Goal: Check status: Check status

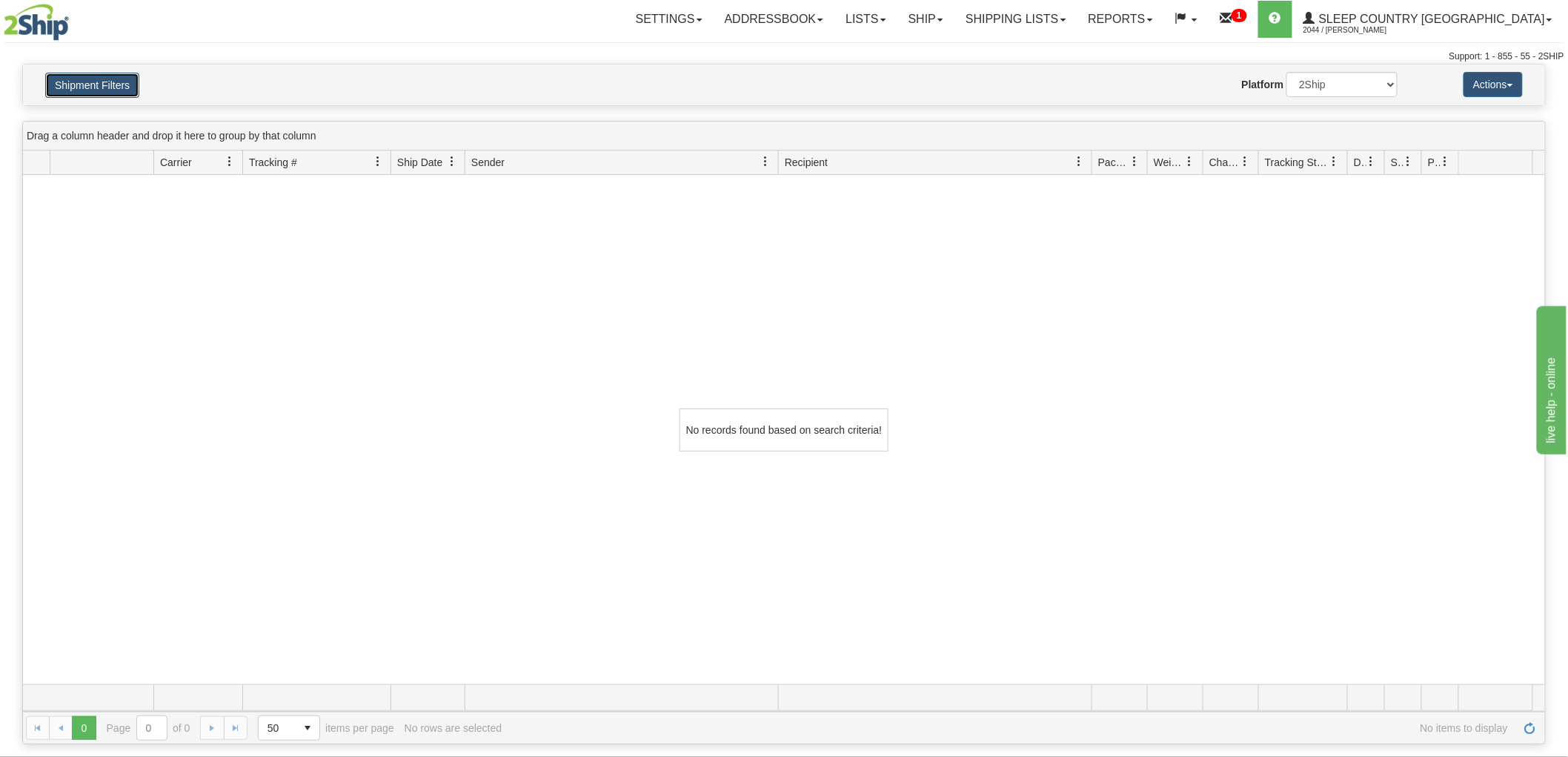
click at [106, 87] on button "Shipment Filters" at bounding box center [93, 85] width 94 height 25
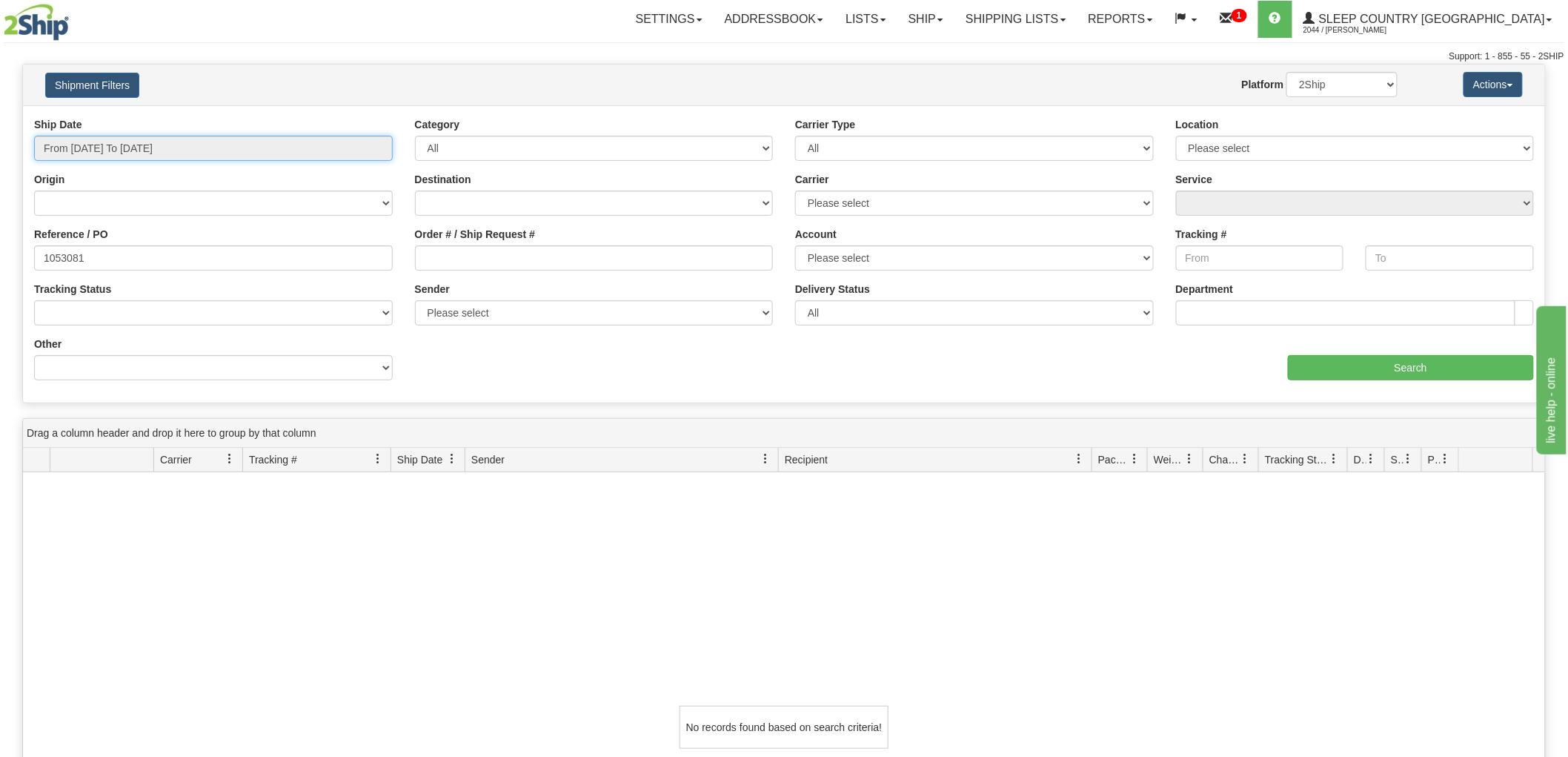
click at [212, 149] on input "From [DATE] To [DATE]" at bounding box center [214, 148] width 358 height 25
click at [142, 256] on li "Last 30 Days" at bounding box center [99, 256] width 119 height 20
click at [514, 265] on input "Order # / Ship Request #" at bounding box center [594, 258] width 358 height 25
paste input "9000H995140"
type input "9000H995140"
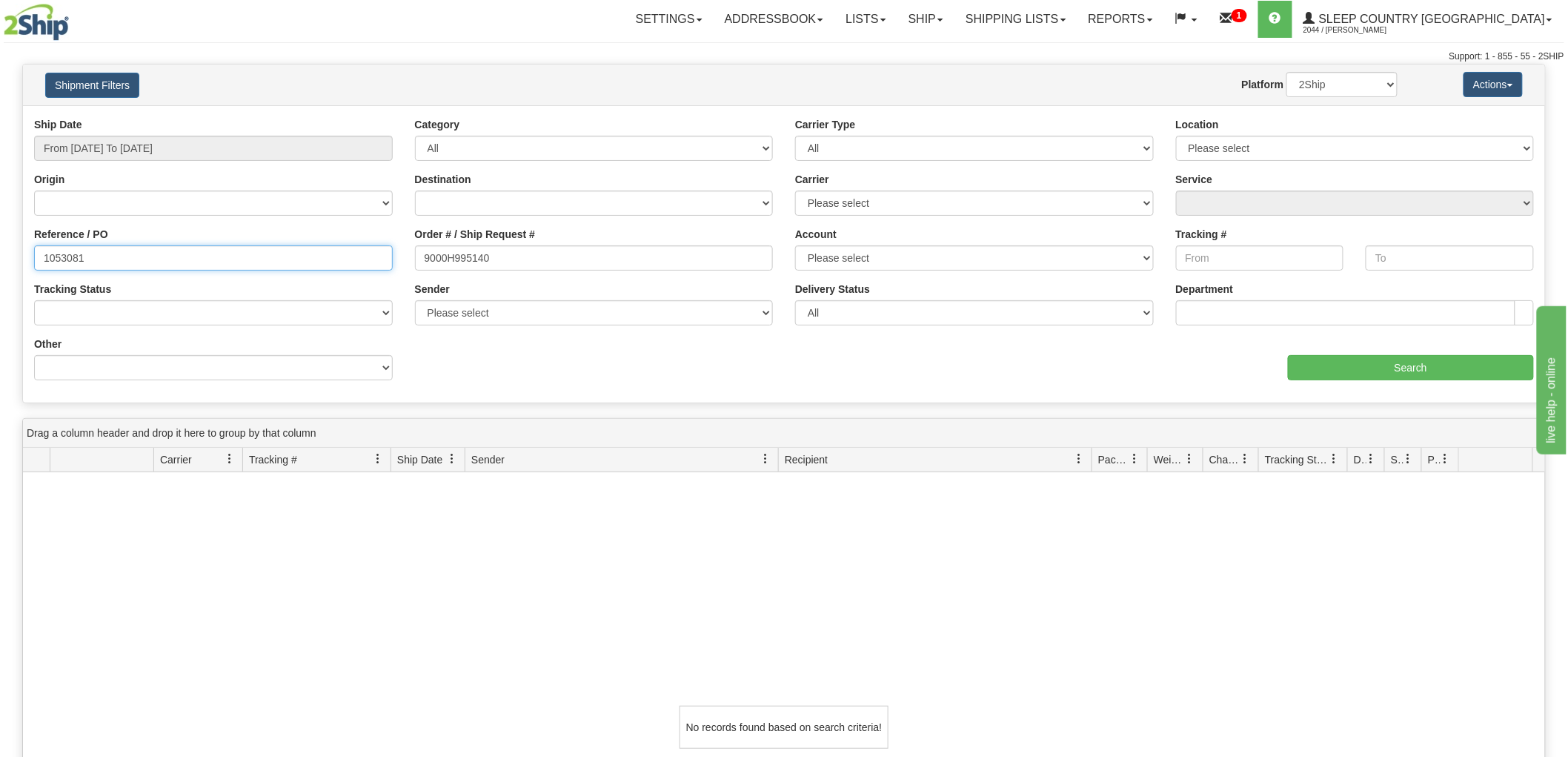
drag, startPoint x: 302, startPoint y: 249, endPoint x: -145, endPoint y: 256, distance: 447.1
click at [0, 256] on html "Upgrade Account Cancel Toggle navigation Settings New Senders" at bounding box center [784, 378] width 1568 height 757
click at [581, 265] on input "9000H995140" at bounding box center [594, 258] width 358 height 25
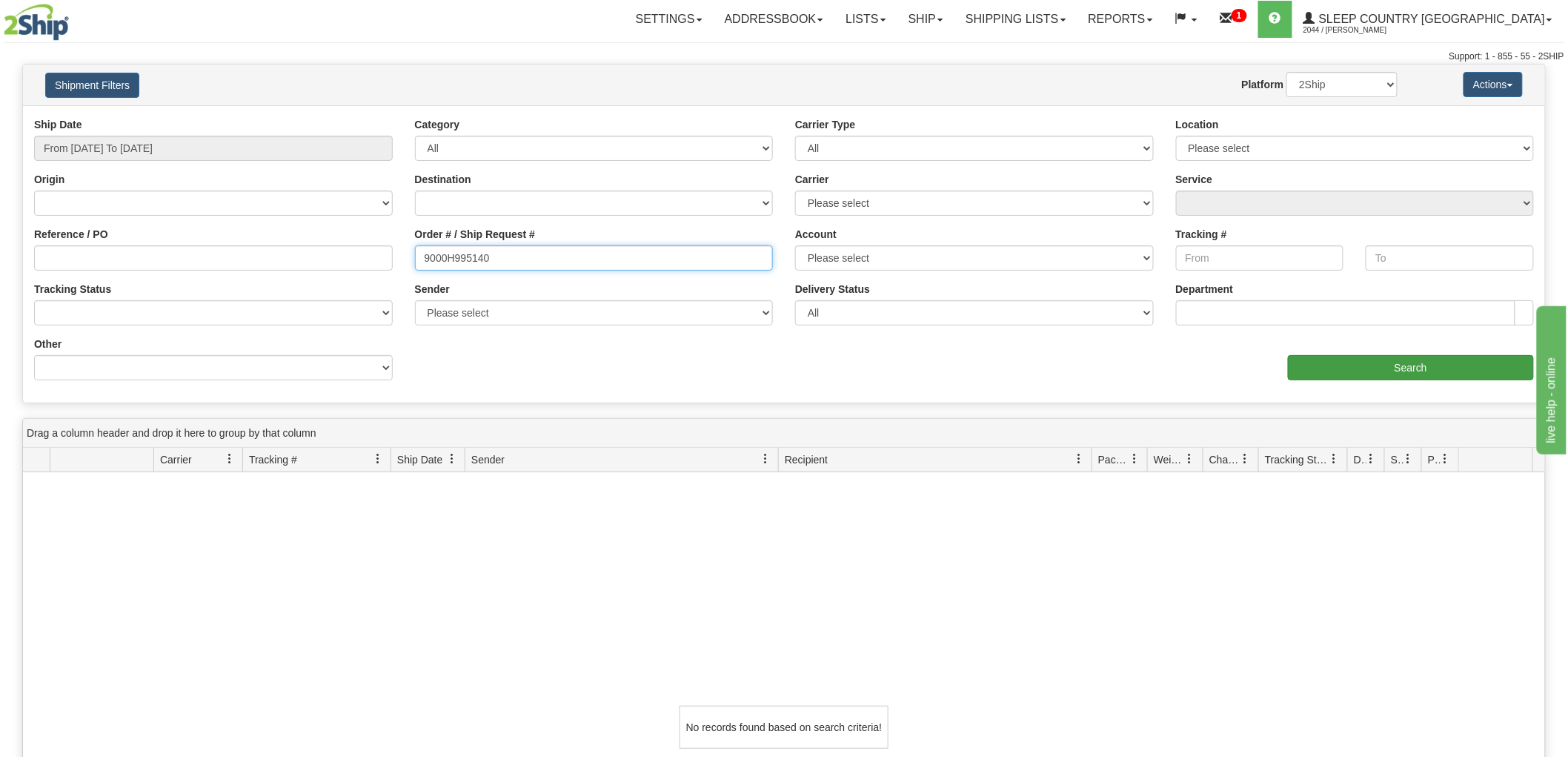
type input "9000H995140"
click at [1387, 364] on input "Search" at bounding box center [1411, 368] width 246 height 25
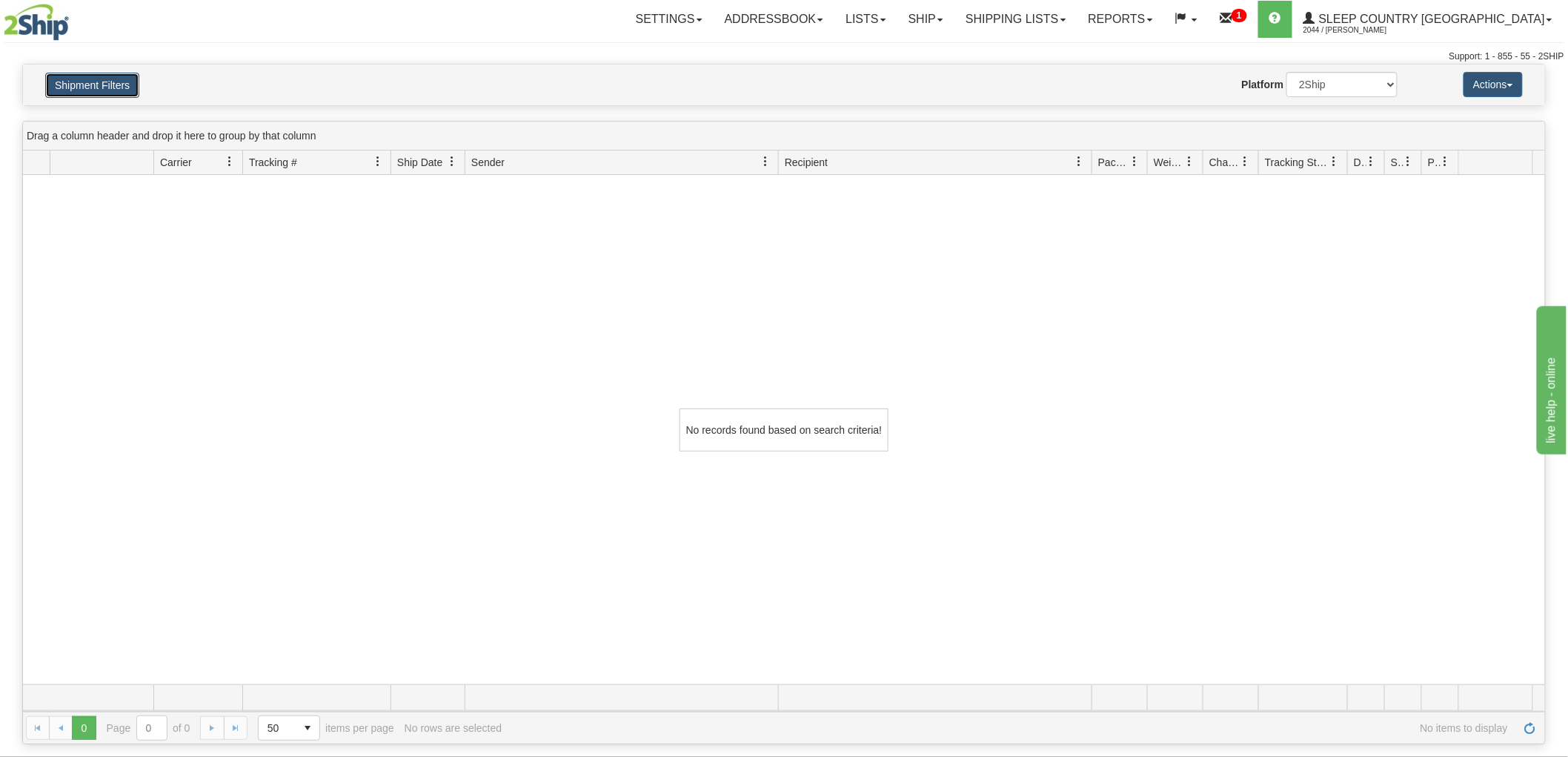
click at [108, 78] on button "Shipment Filters" at bounding box center [93, 85] width 94 height 25
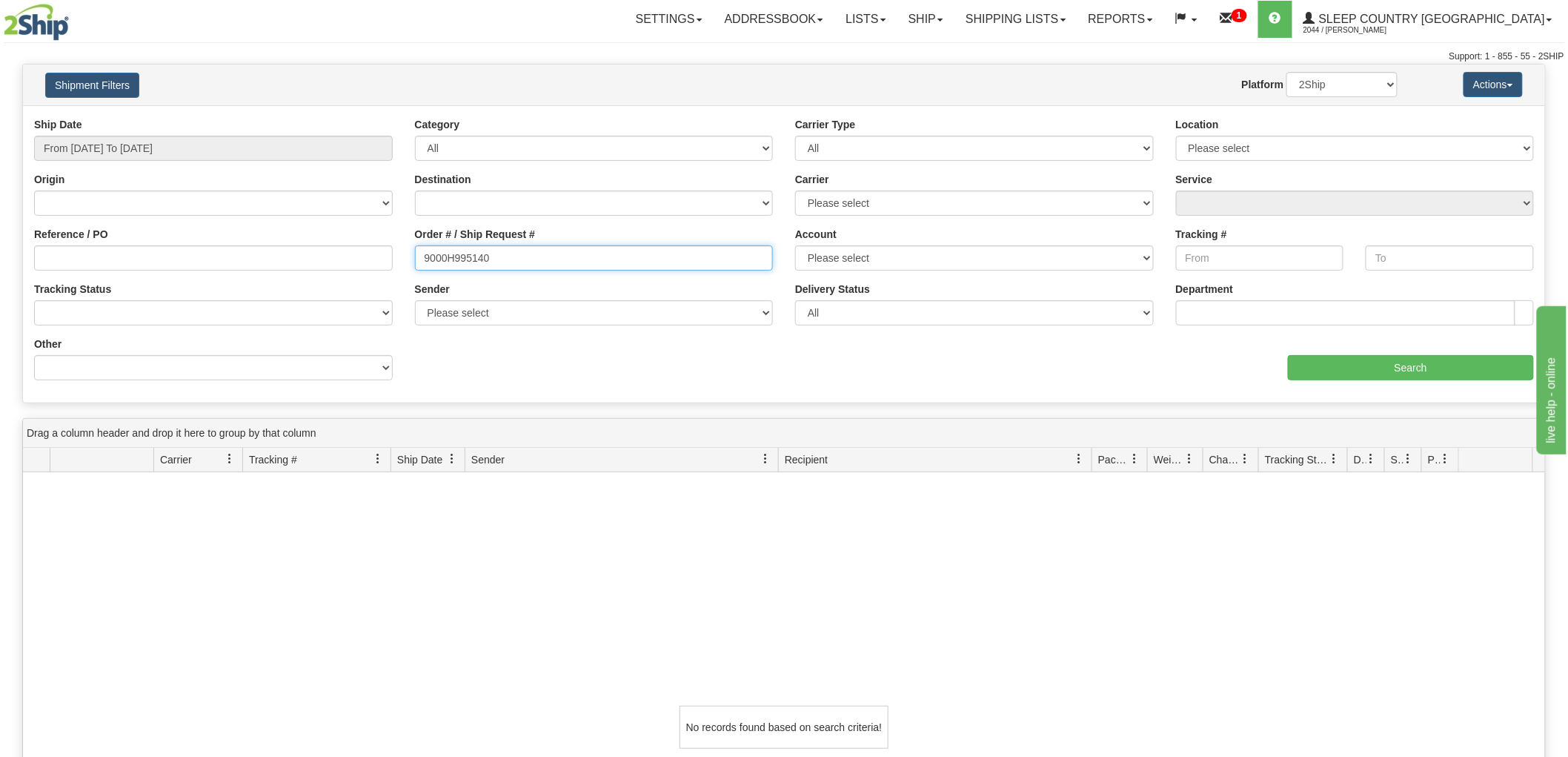
click at [544, 250] on input "9000H995140" at bounding box center [594, 258] width 358 height 25
click at [258, 247] on input "Reference / PO" at bounding box center [214, 258] width 358 height 25
paste input "9000H995140"
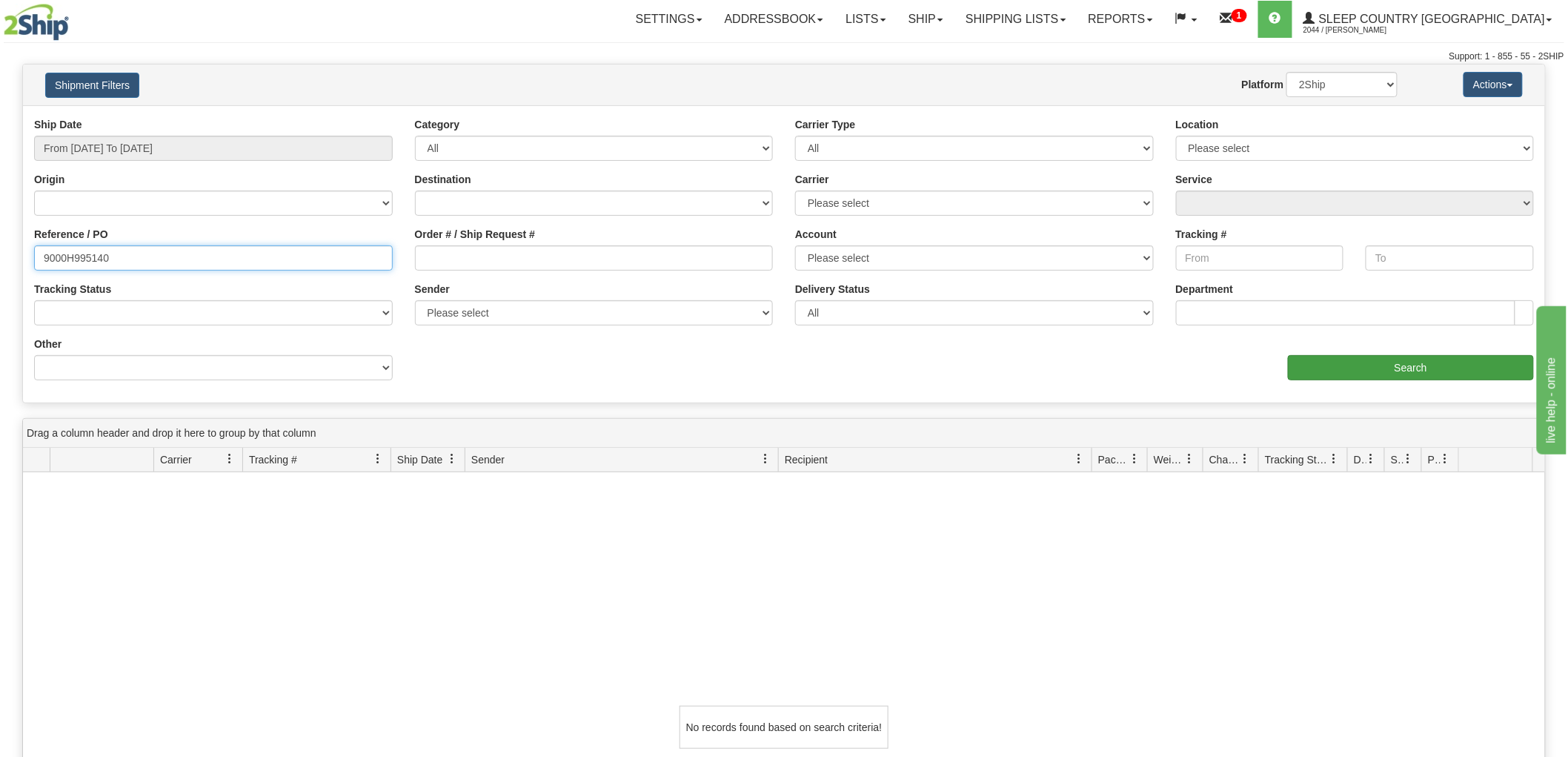
type input "9000H995140"
click at [1383, 359] on input "Search" at bounding box center [1411, 368] width 246 height 25
